Goal: Task Accomplishment & Management: Manage account settings

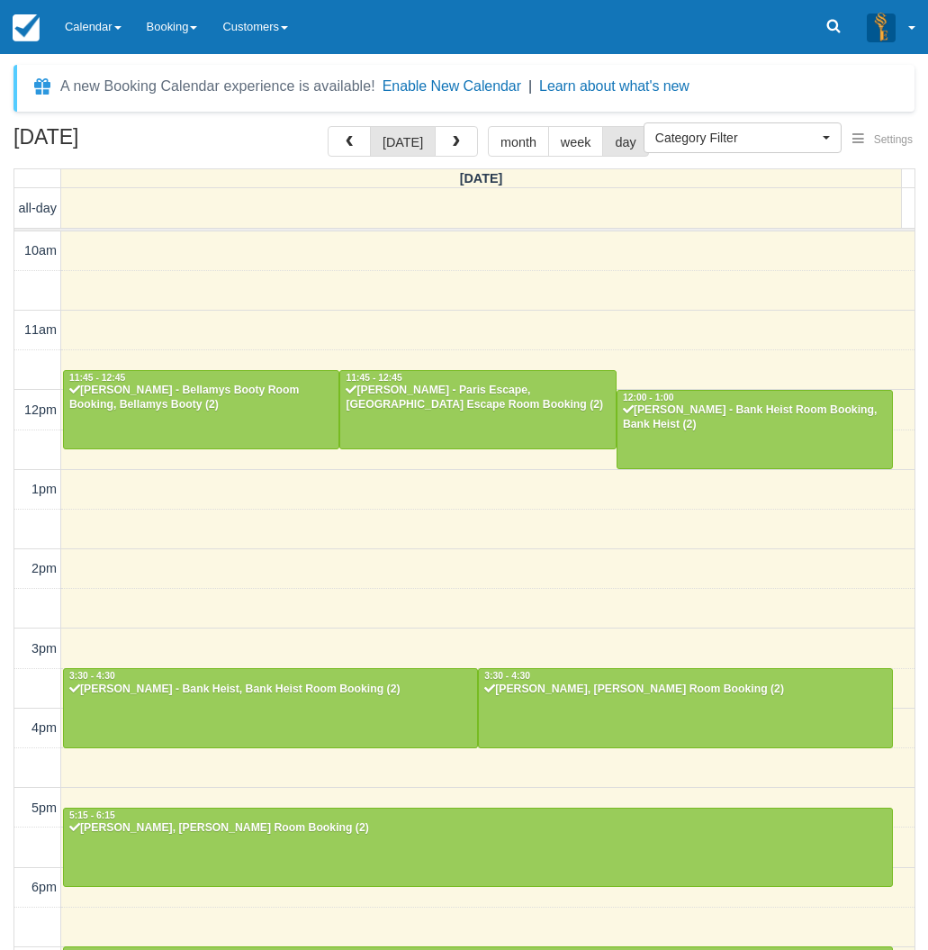
select select
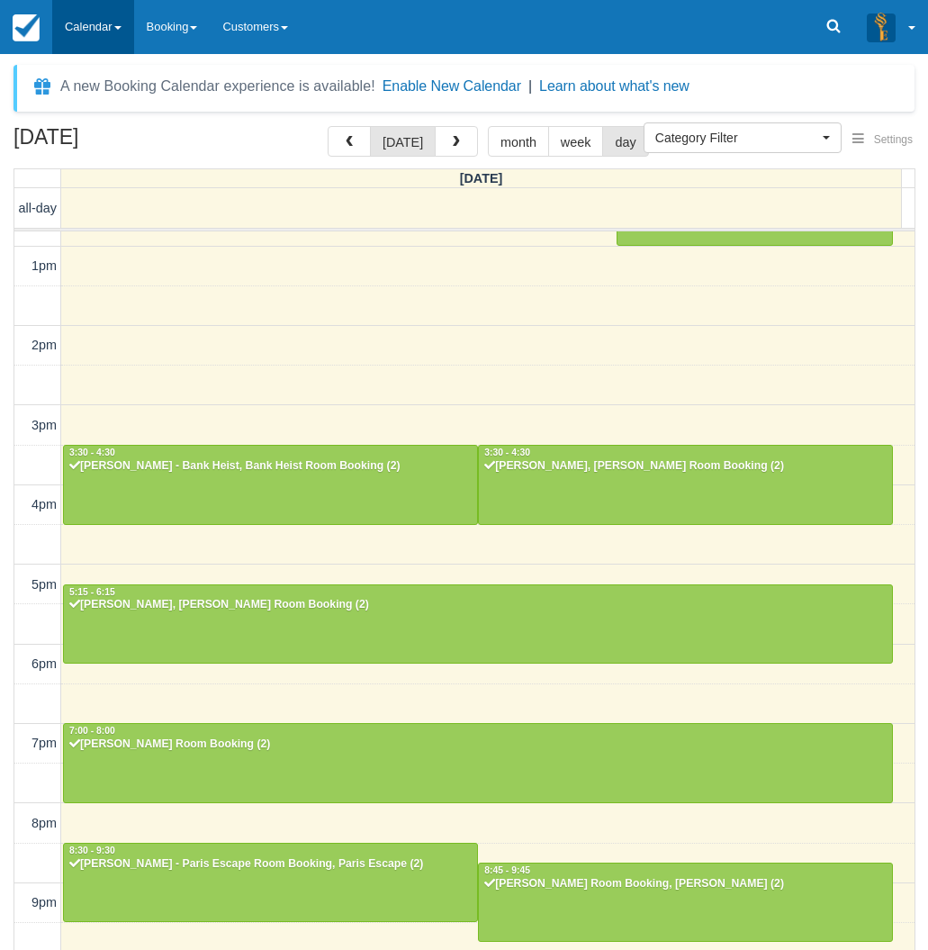
click at [81, 33] on link "Calendar" at bounding box center [93, 27] width 82 height 54
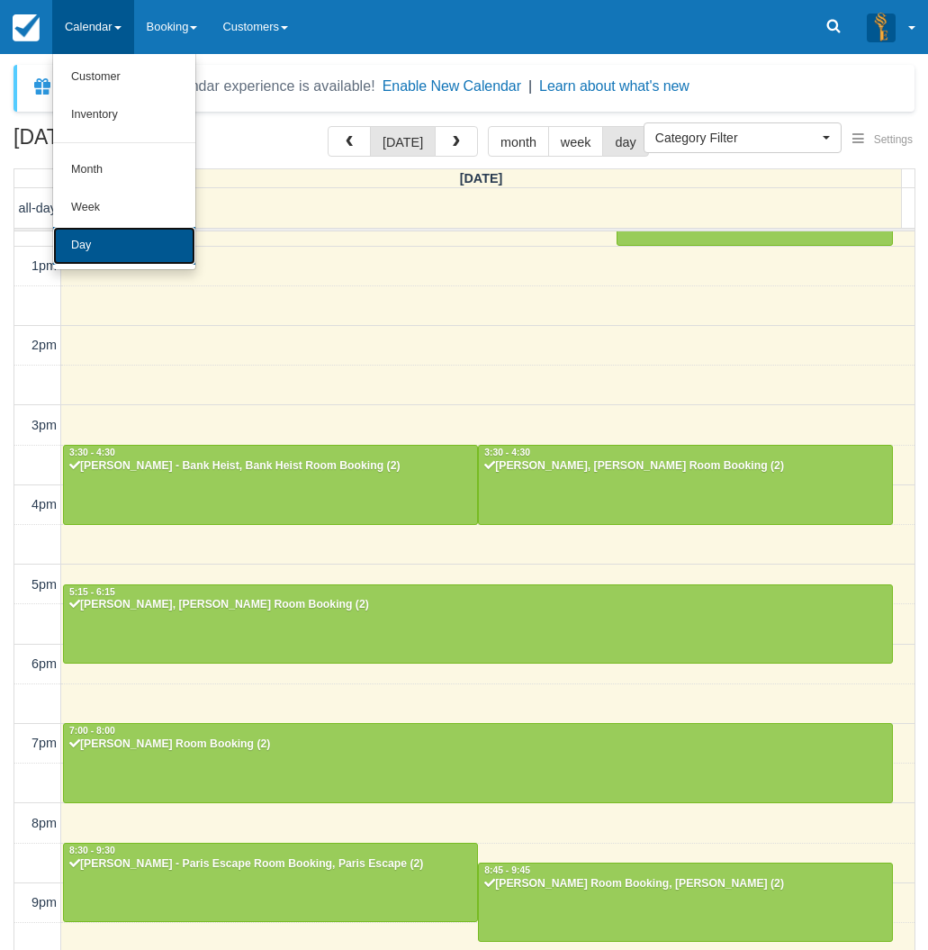
click at [68, 240] on link "Day" at bounding box center [124, 246] width 142 height 38
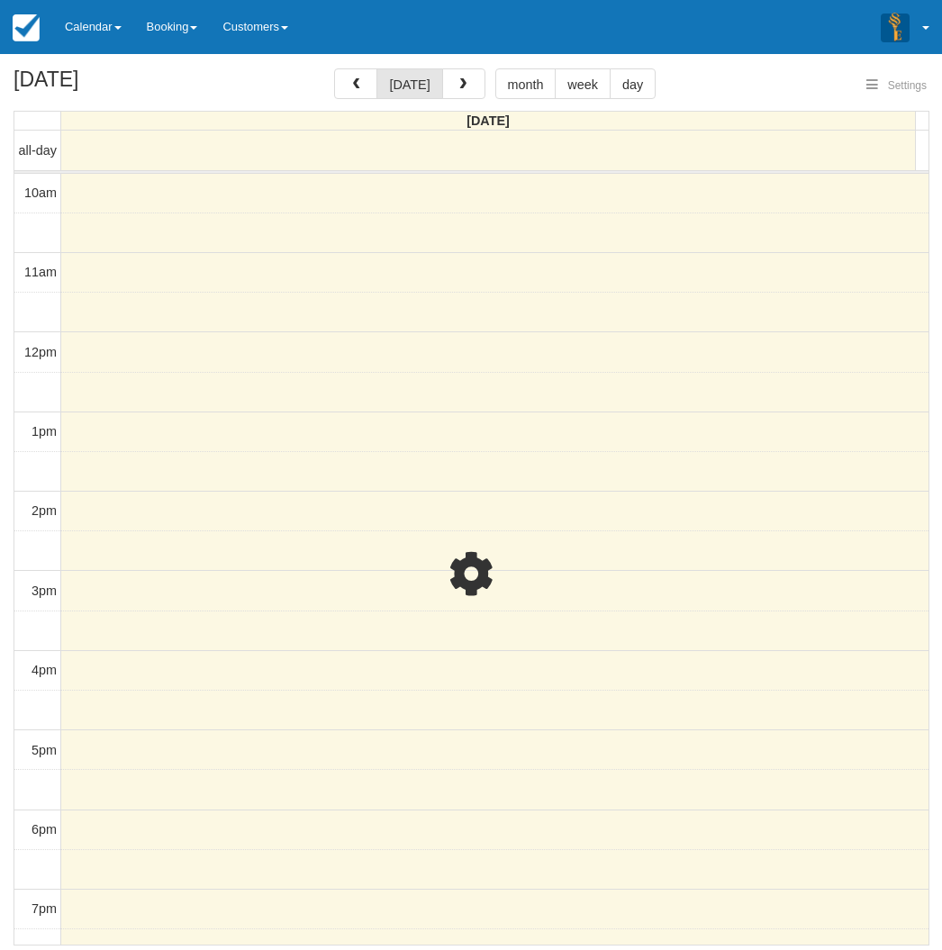
select select
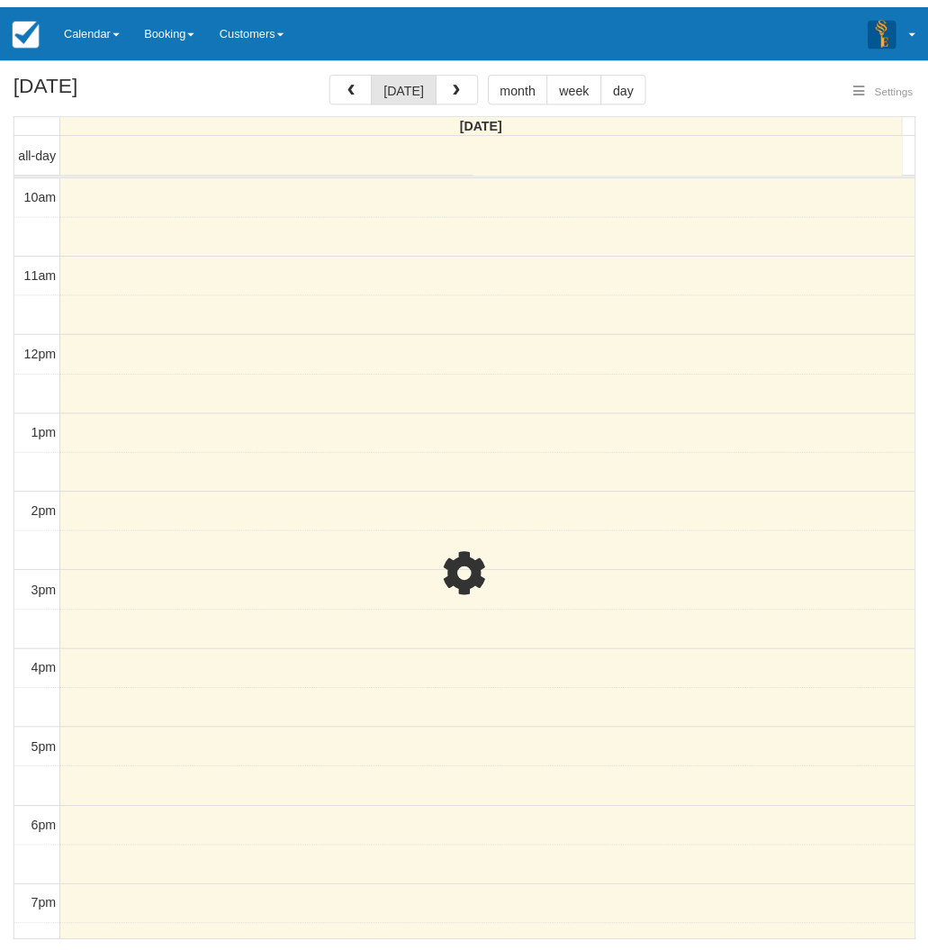
scroll to position [223, 0]
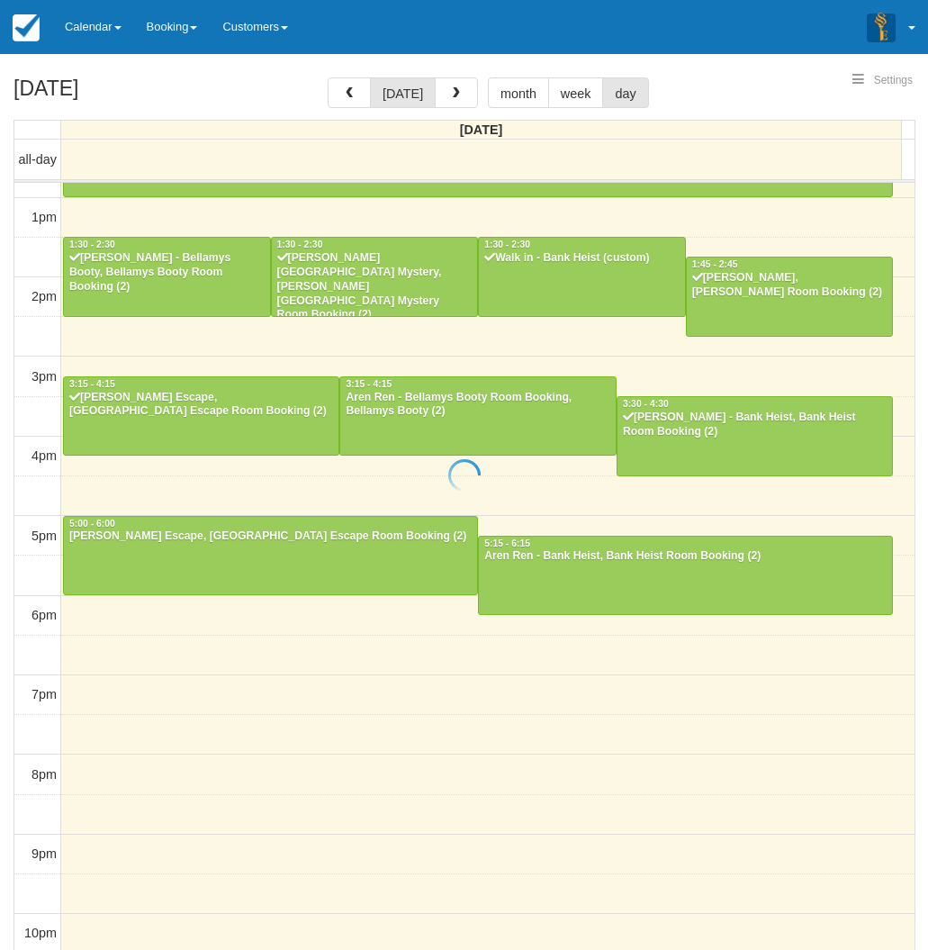
select select
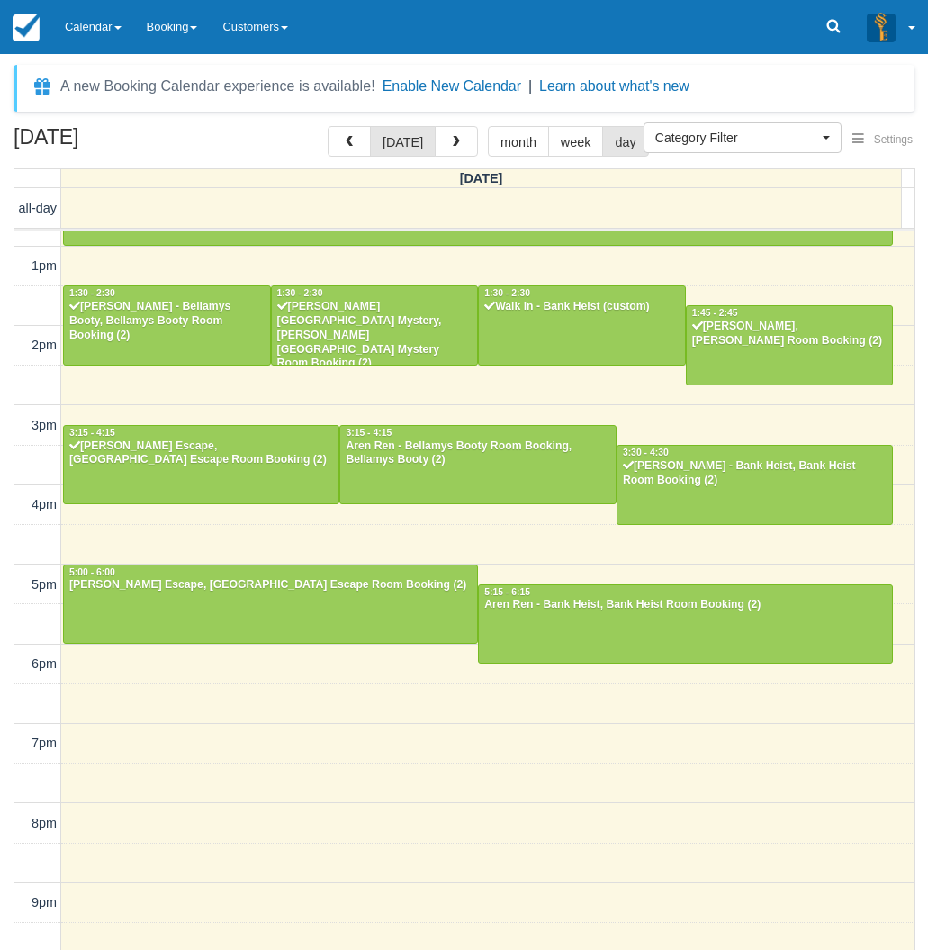
click at [5, 244] on div "September 14, 2025 today month week day Sunday all-day 10am 11am 12pm 1pm 2pm 3…" at bounding box center [464, 564] width 928 height 877
click at [91, 34] on link "Calendar" at bounding box center [93, 27] width 82 height 54
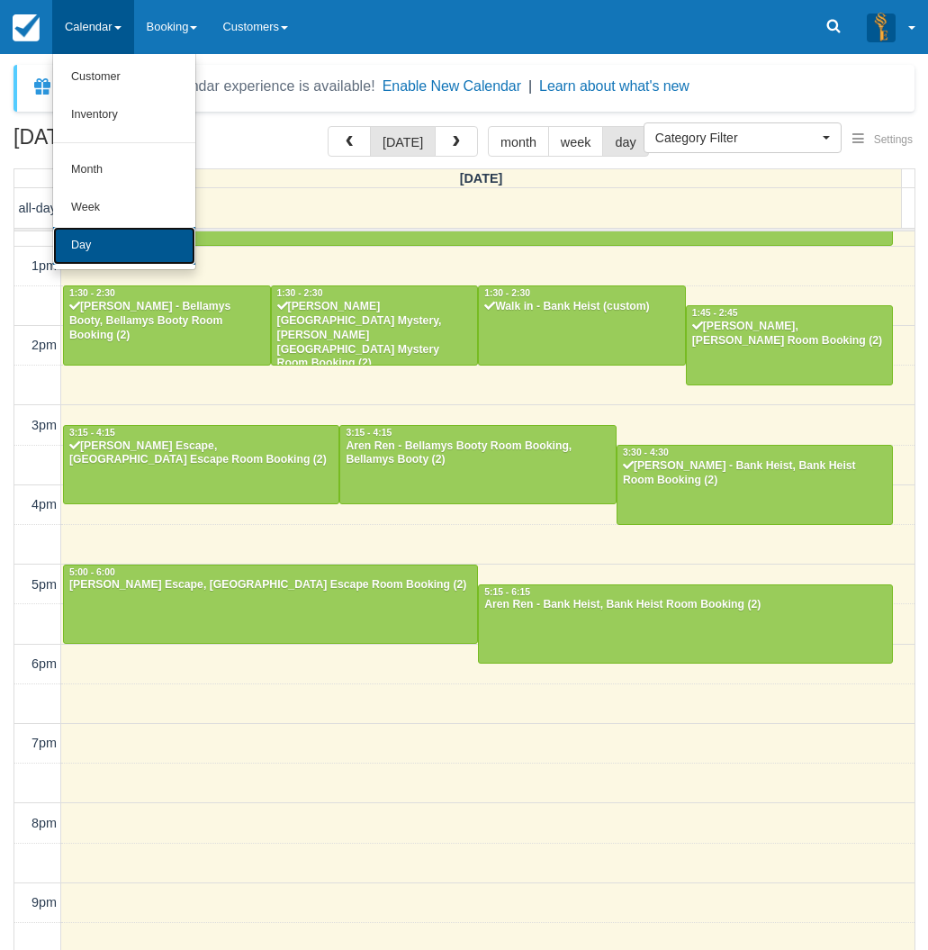
click at [90, 245] on link "Day" at bounding box center [124, 246] width 142 height 38
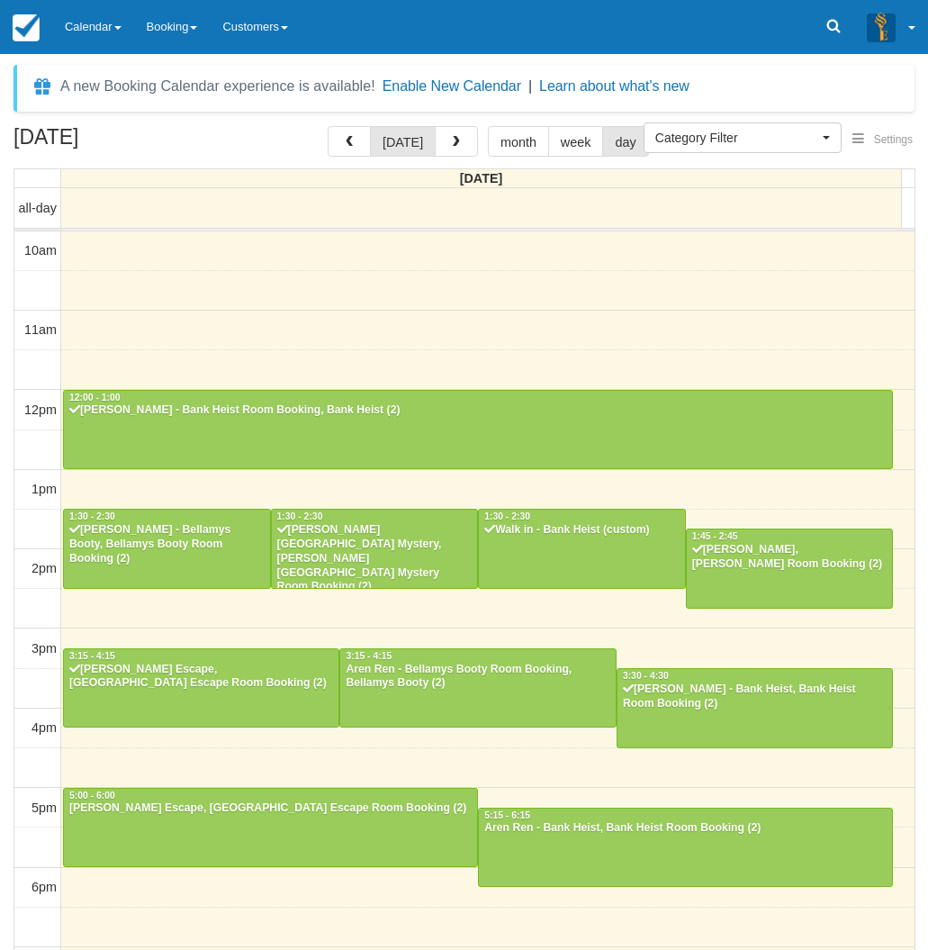
select select
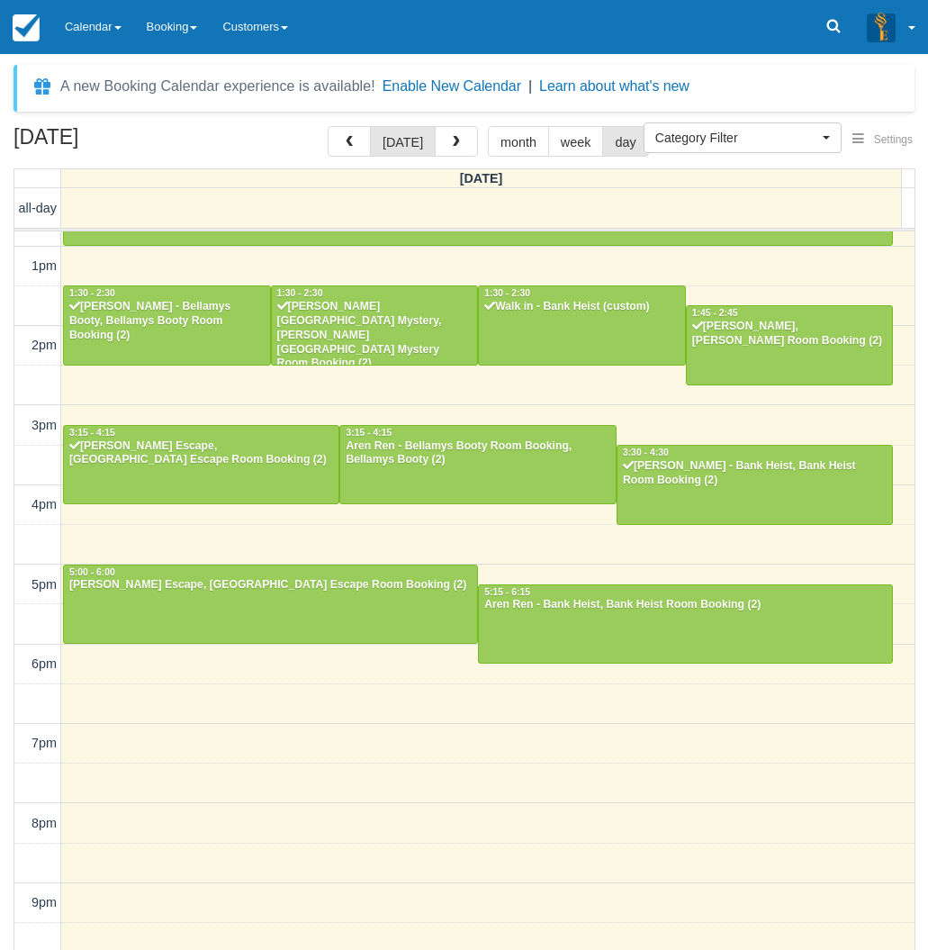
click at [190, 794] on div "10am 11am 12pm 1pm 2pm 3pm 4pm 5pm 6pm 7pm 8pm 9pm 10pm 12:00 - 1:00 Peter Orla…" at bounding box center [464, 505] width 900 height 994
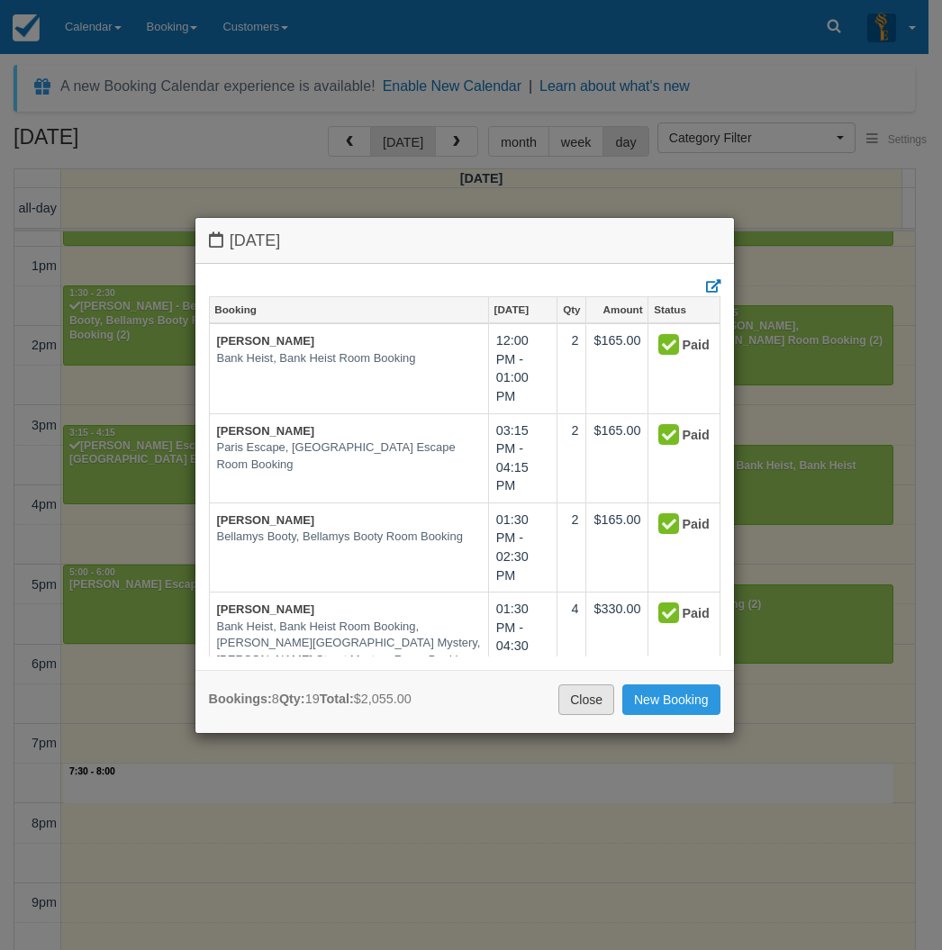
click at [582, 701] on link "Close" at bounding box center [586, 699] width 56 height 31
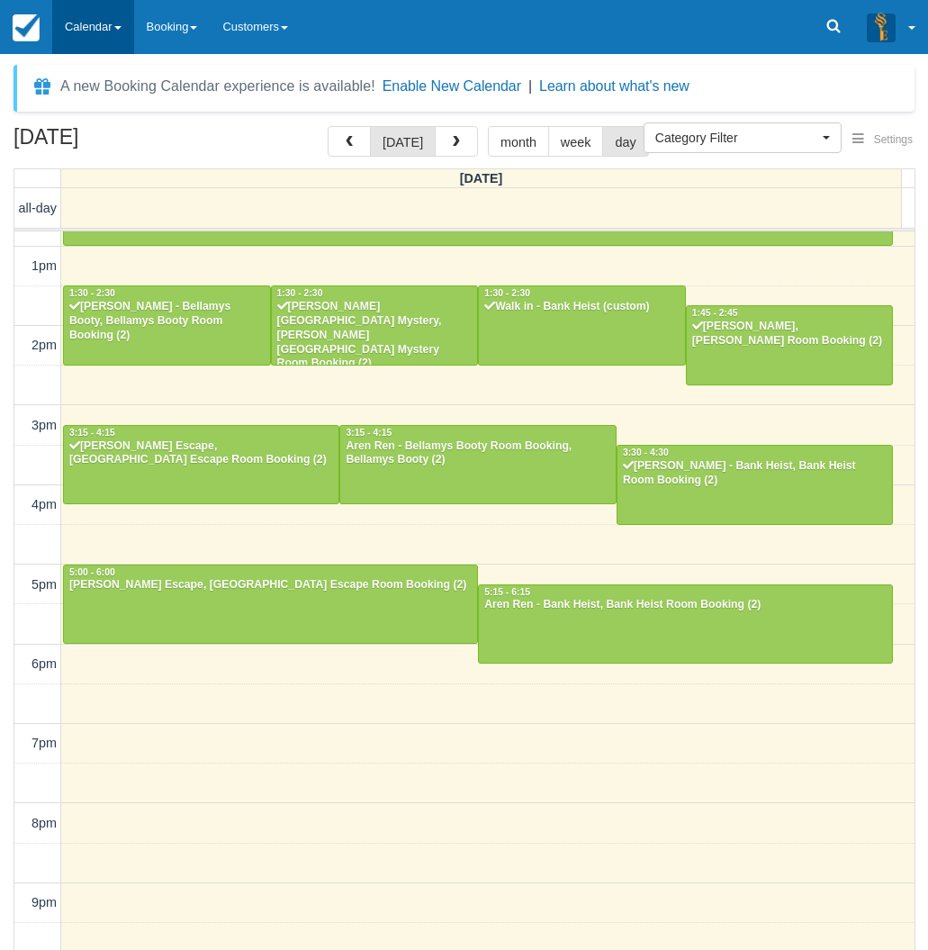
click at [114, 23] on link "Calendar" at bounding box center [93, 27] width 82 height 54
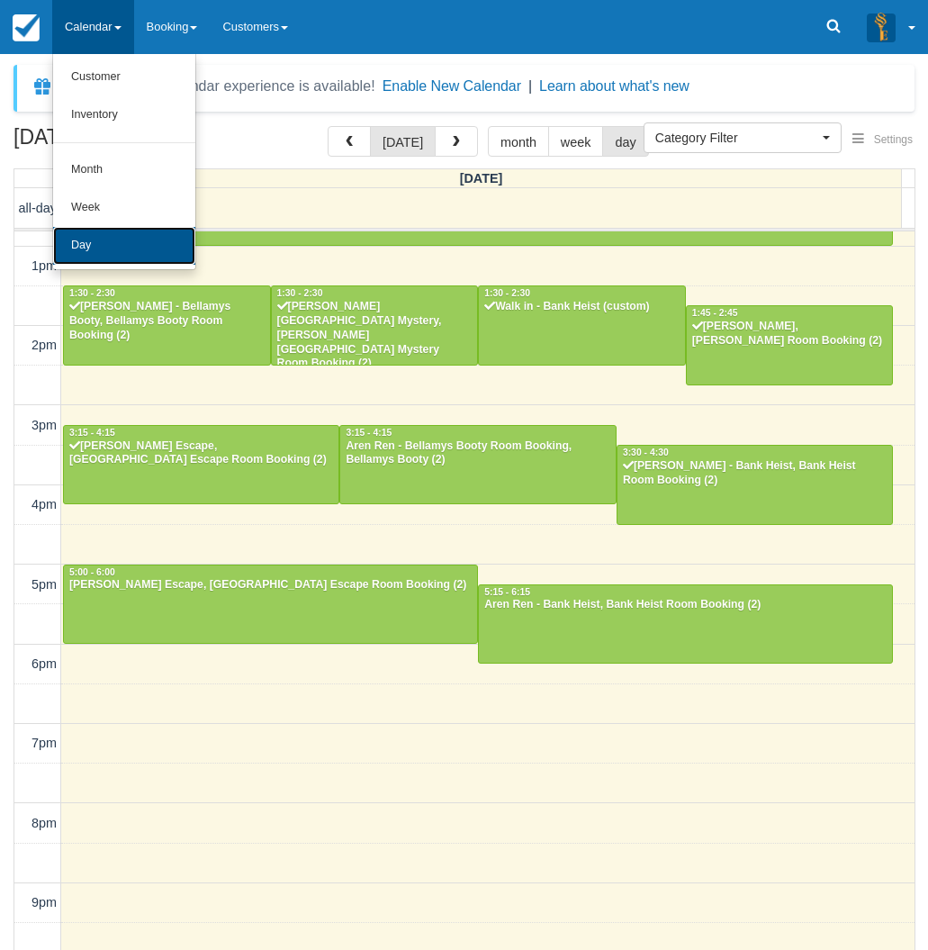
click at [85, 247] on link "Day" at bounding box center [124, 246] width 142 height 38
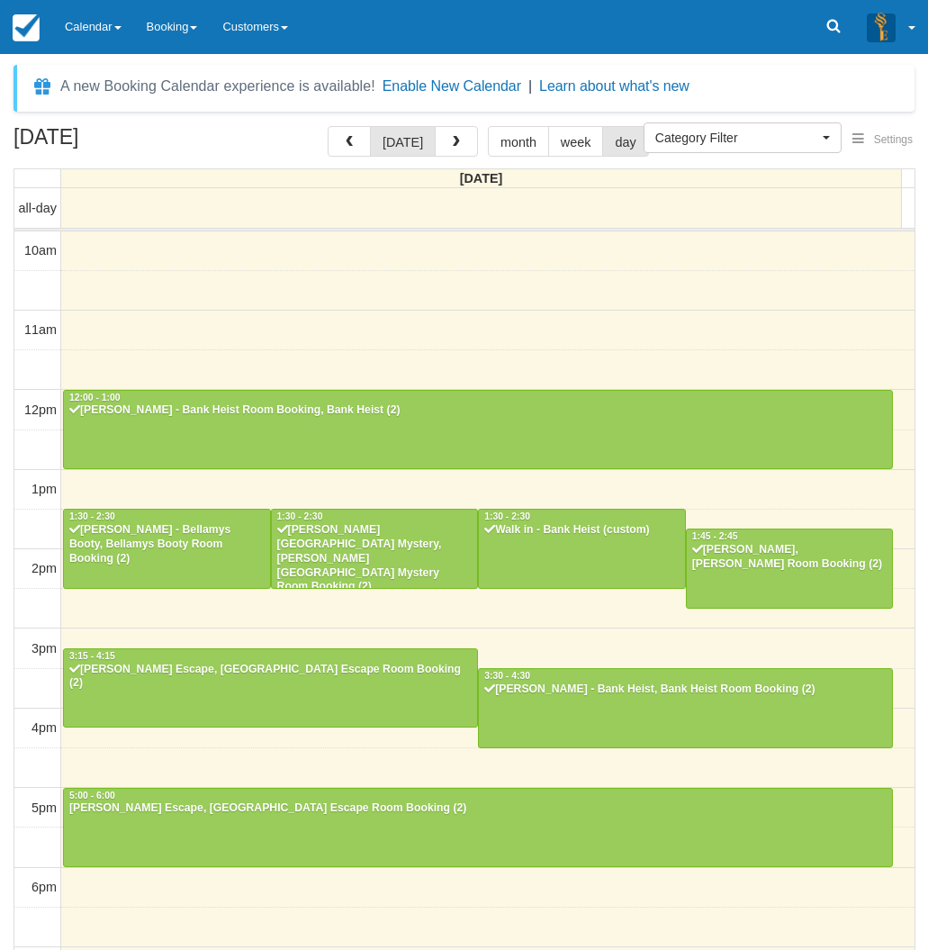
select select
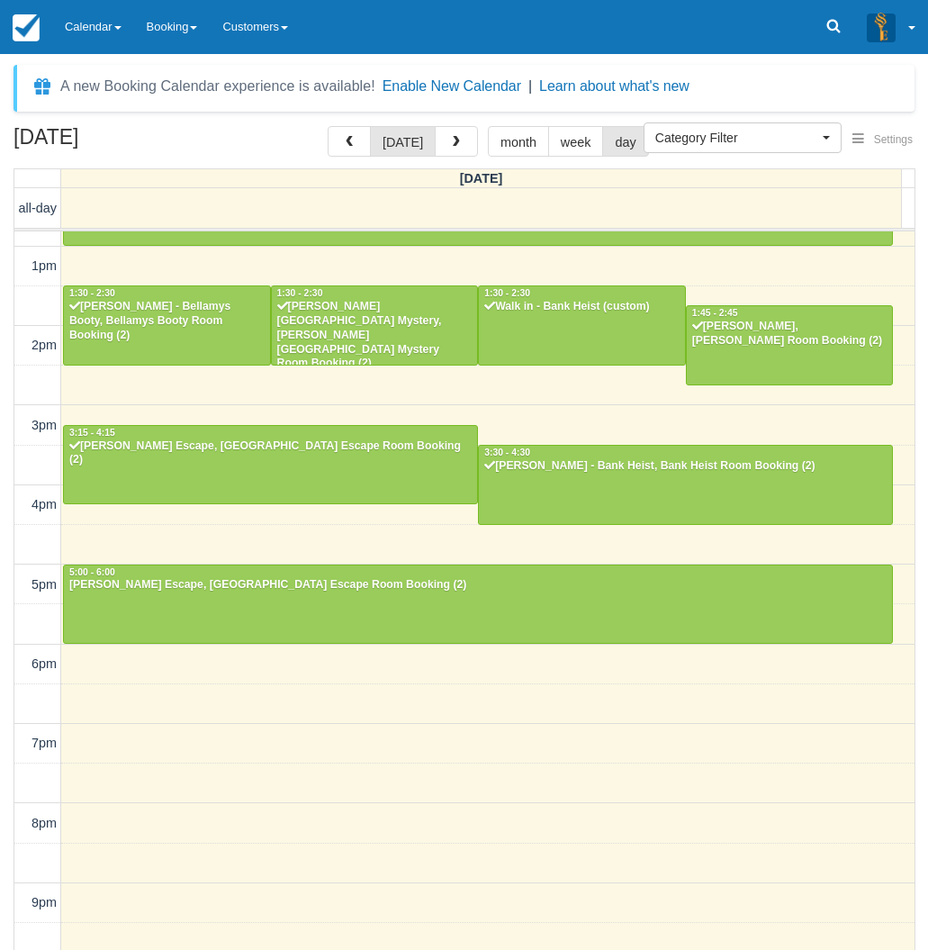
click at [5, 435] on div "[DATE] [DATE] month week day [DATE] all-day 10am 11am 12pm 1pm 2pm 3pm 4pm 5pm …" at bounding box center [464, 564] width 928 height 877
